Goal: Use online tool/utility: Utilize a website feature to perform a specific function

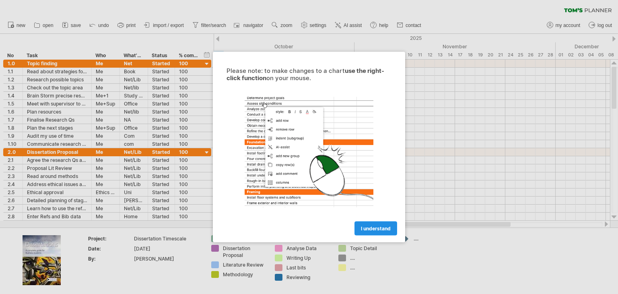
click at [360, 223] on link "I understand" at bounding box center [375, 228] width 43 height 14
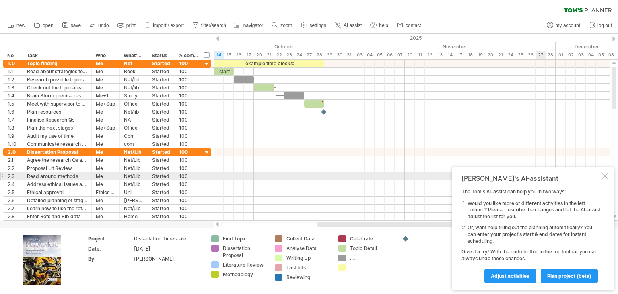
click at [606, 173] on div at bounding box center [605, 176] width 6 height 6
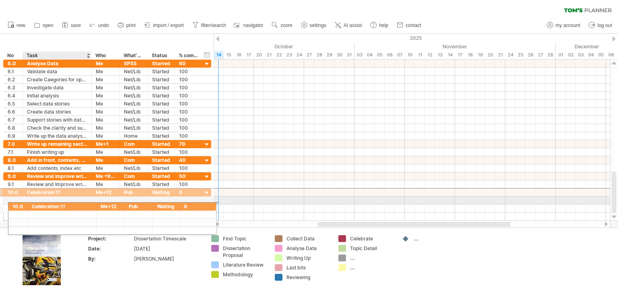
drag, startPoint x: 41, startPoint y: 191, endPoint x: 45, endPoint y: 205, distance: 14.8
click at [45, 205] on div "**********" at bounding box center [107, 204] width 208 height 33
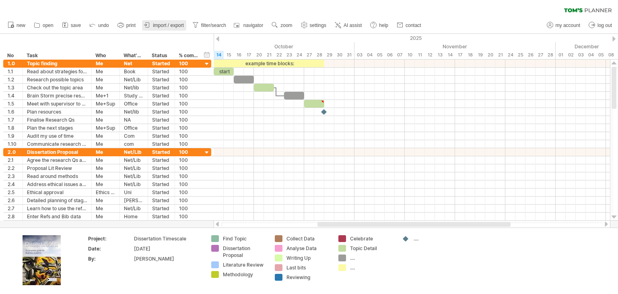
click at [166, 28] on span "import / export" at bounding box center [168, 26] width 31 height 6
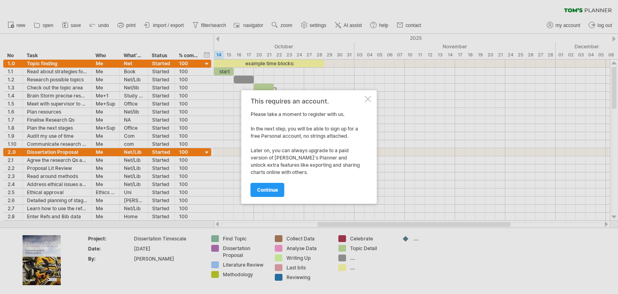
click at [367, 102] on div at bounding box center [368, 99] width 6 height 6
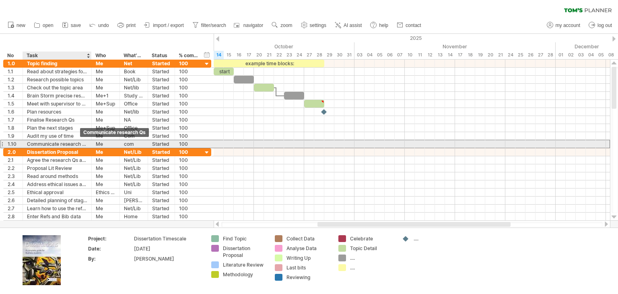
click at [80, 143] on div "Communicate research Qs" at bounding box center [57, 144] width 60 height 8
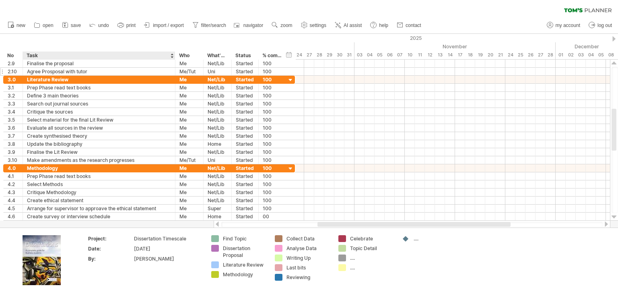
drag, startPoint x: 89, startPoint y: 56, endPoint x: 173, endPoint y: 67, distance: 84.4
click at [173, 67] on div "Trying to reach plan.tomsplanner.com Connected again... 0% clear filter new *" at bounding box center [309, 147] width 618 height 294
